Goal: Check status

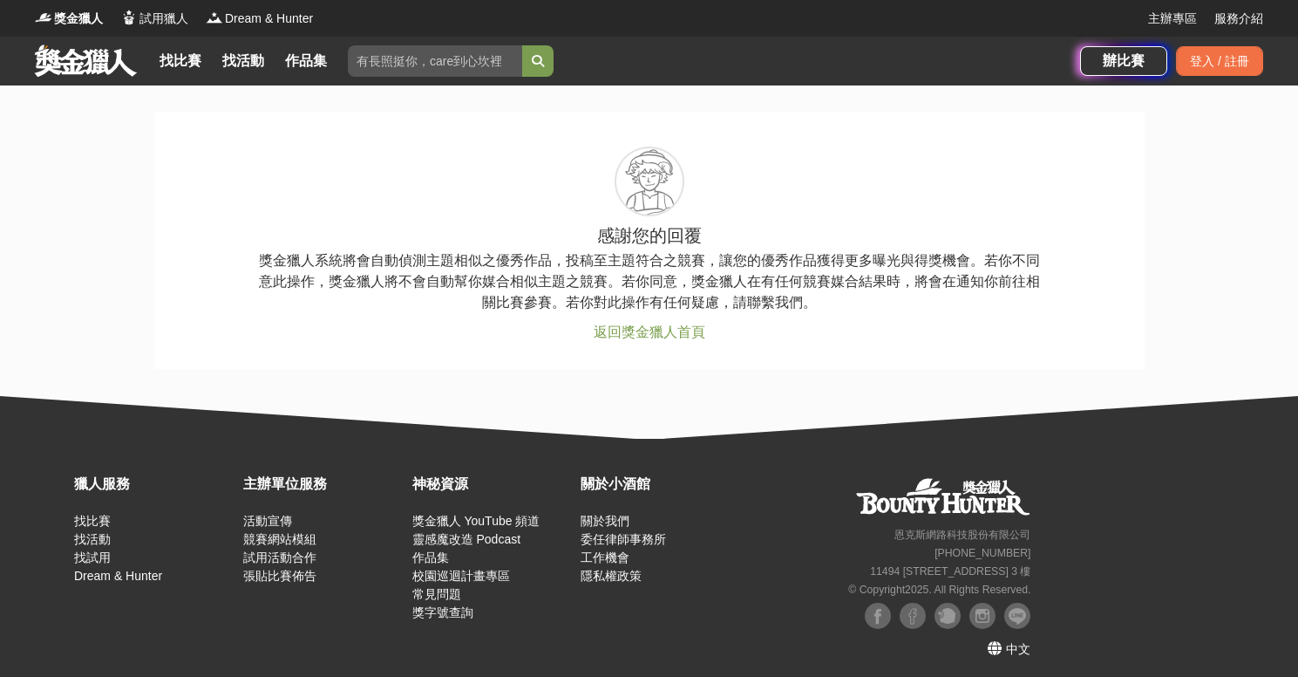
click at [677, 337] on link "返回獎金獵人首頁" at bounding box center [650, 331] width 112 height 15
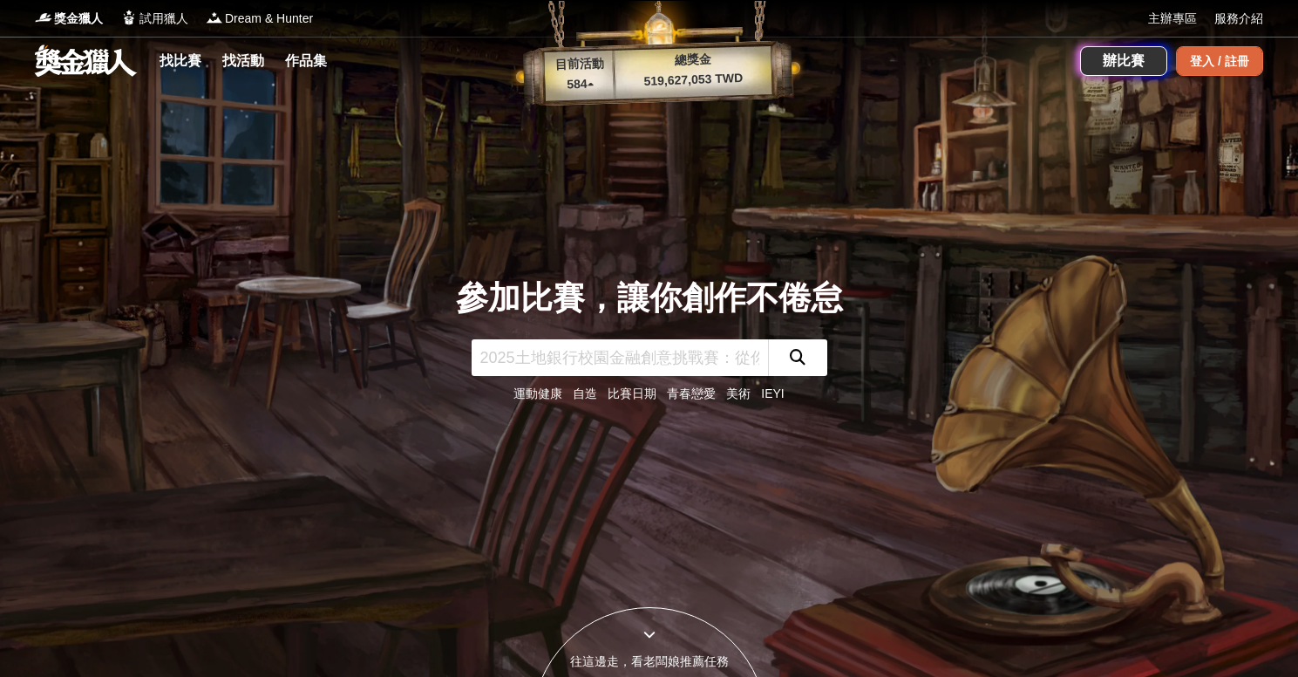
click at [1198, 64] on div "登入 / 註冊" at bounding box center [1219, 61] width 87 height 30
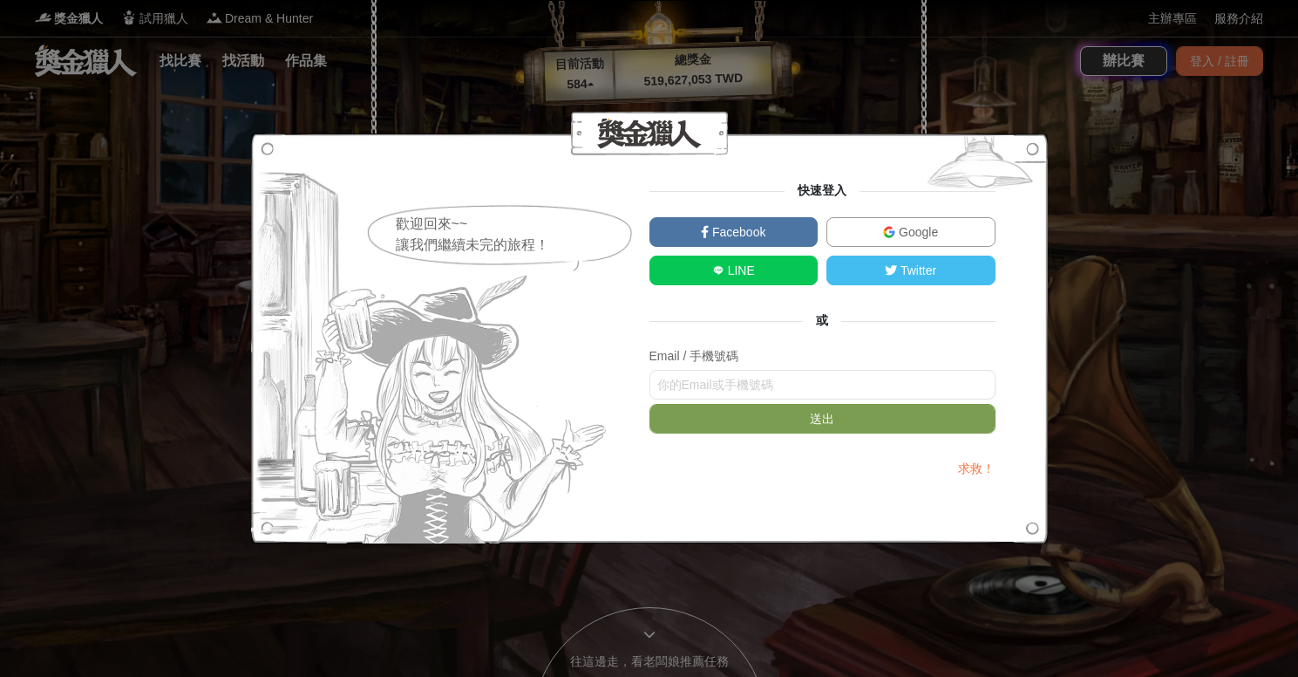
click at [874, 219] on link "Google" at bounding box center [911, 232] width 169 height 30
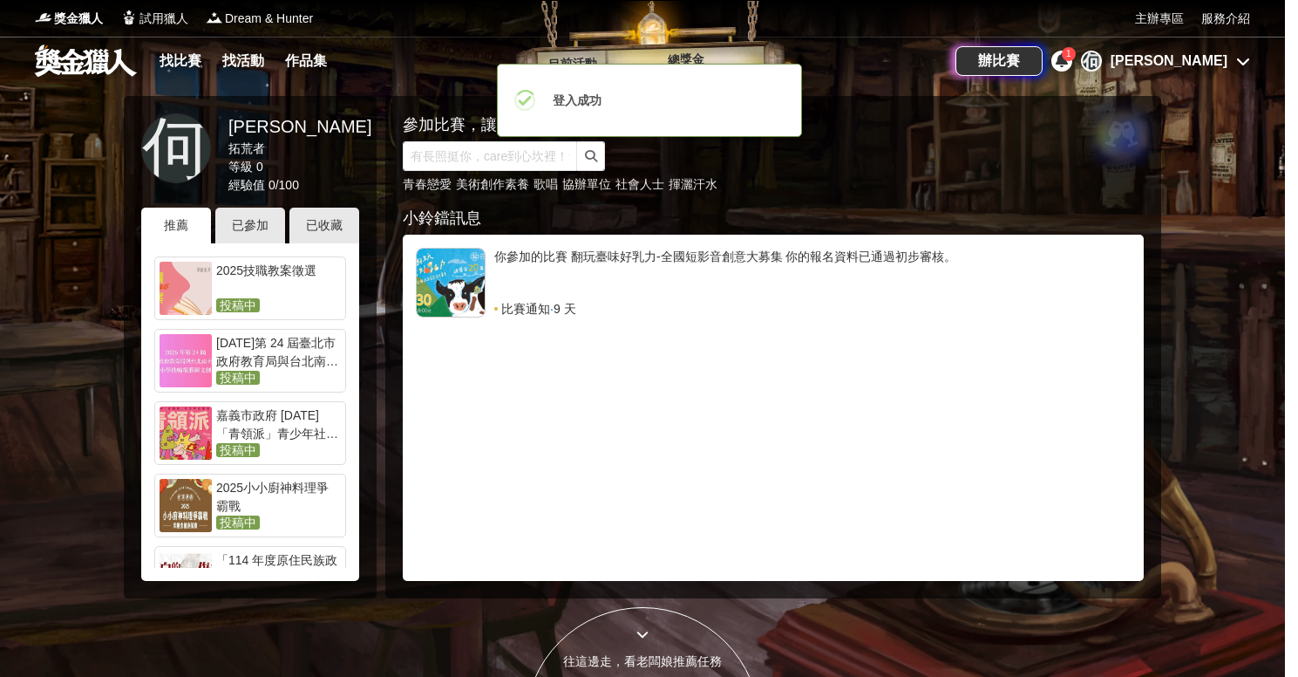
click at [591, 288] on div "你參加的比賽 翻玩臺味好乳力-全國短影音創意大募集 你的報名資料已通過初步審核。" at bounding box center [812, 274] width 637 height 52
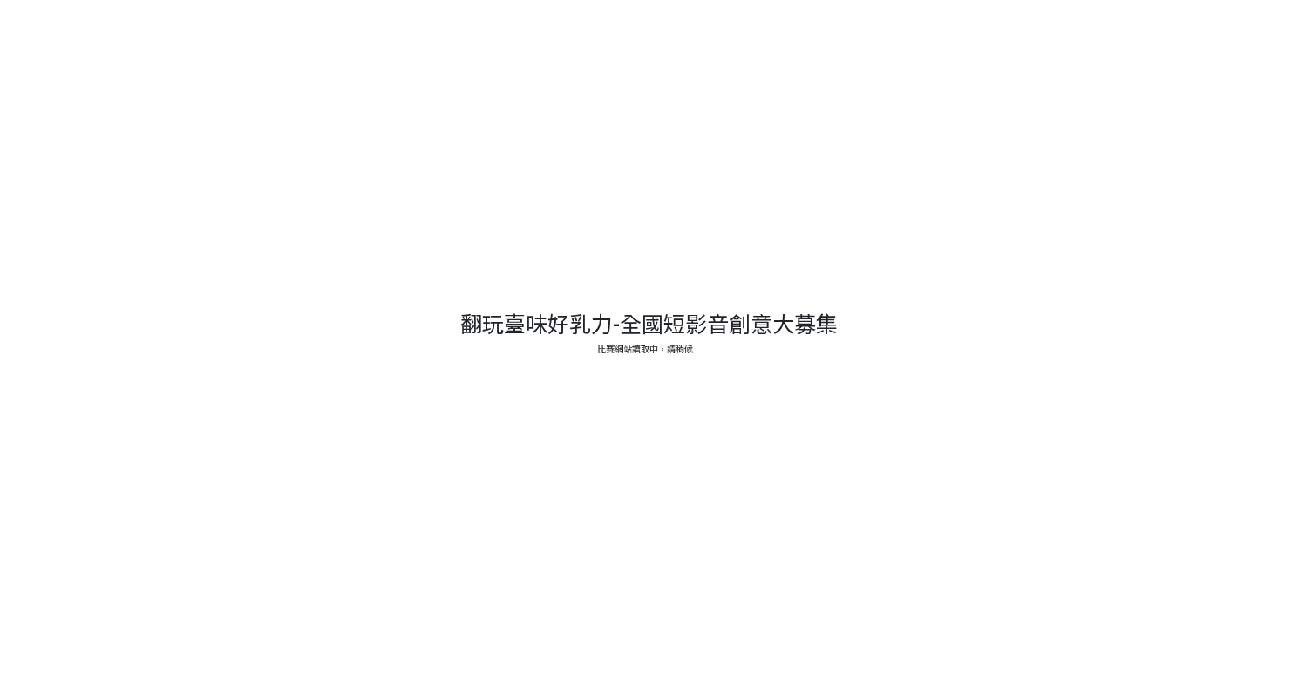
click at [591, 288] on div at bounding box center [649, 338] width 1298 height 677
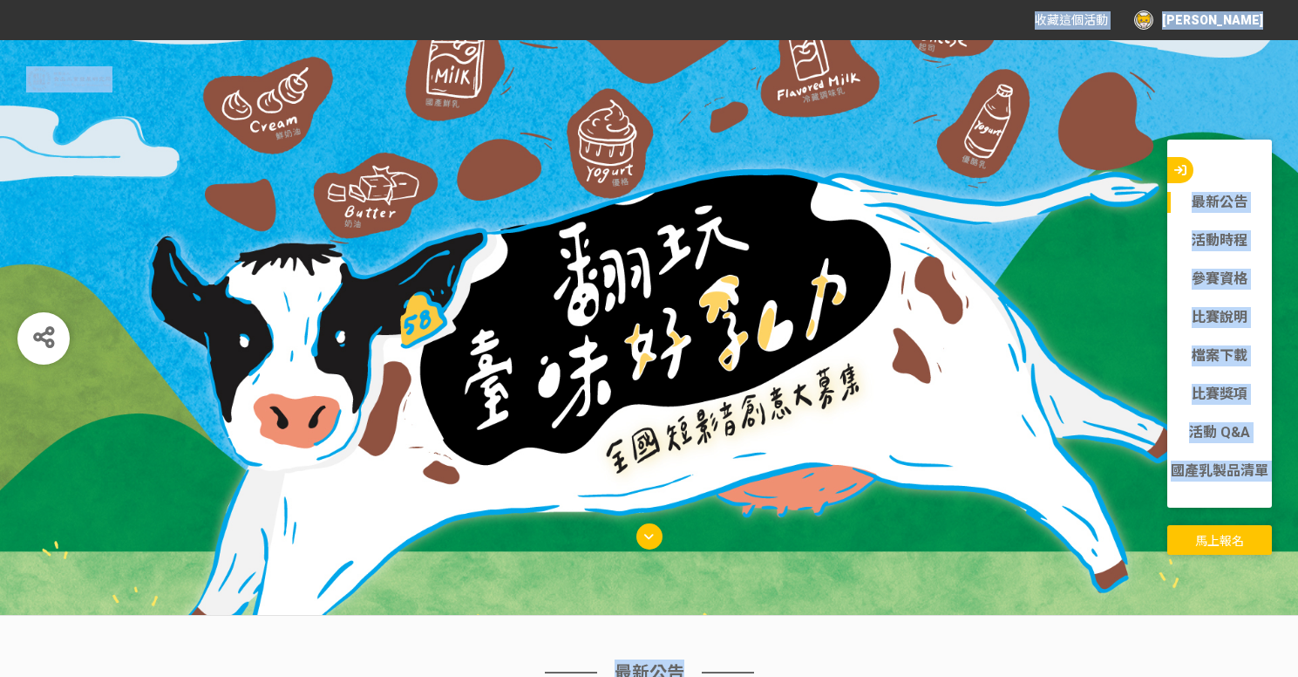
click at [615, 276] on div at bounding box center [649, 327] width 1298 height 575
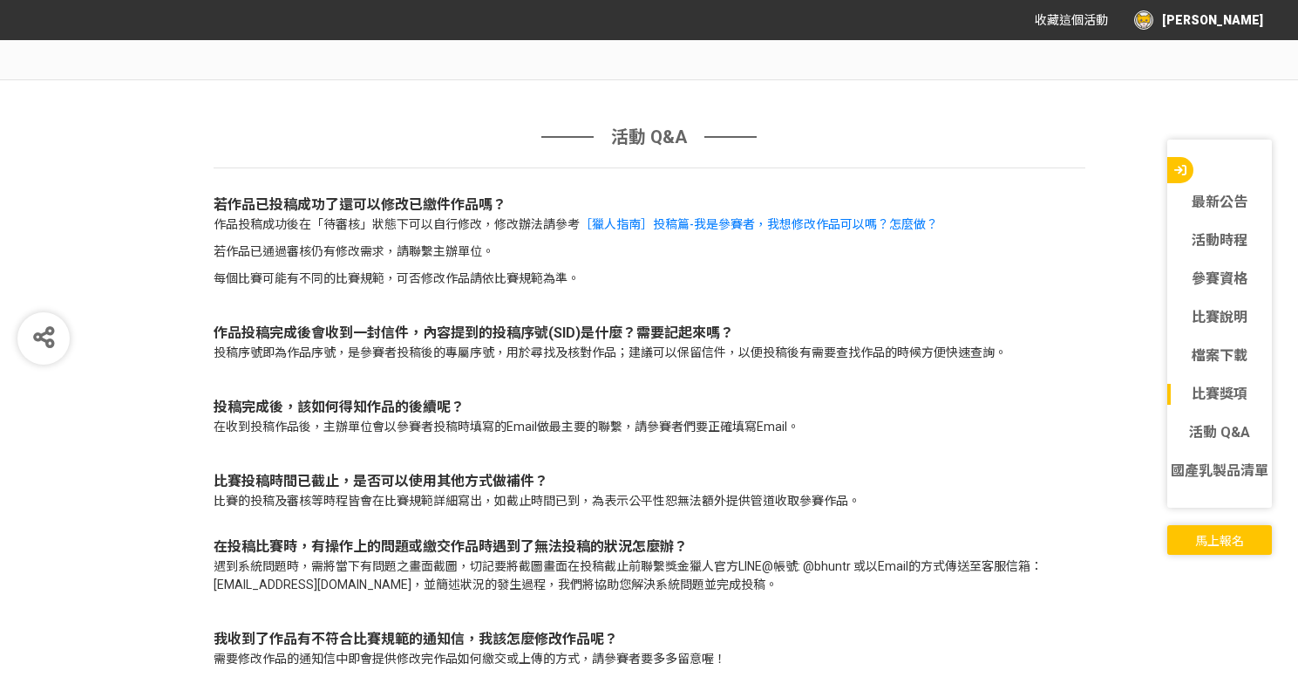
scroll to position [6059, 0]
